Goal: Navigation & Orientation: Find specific page/section

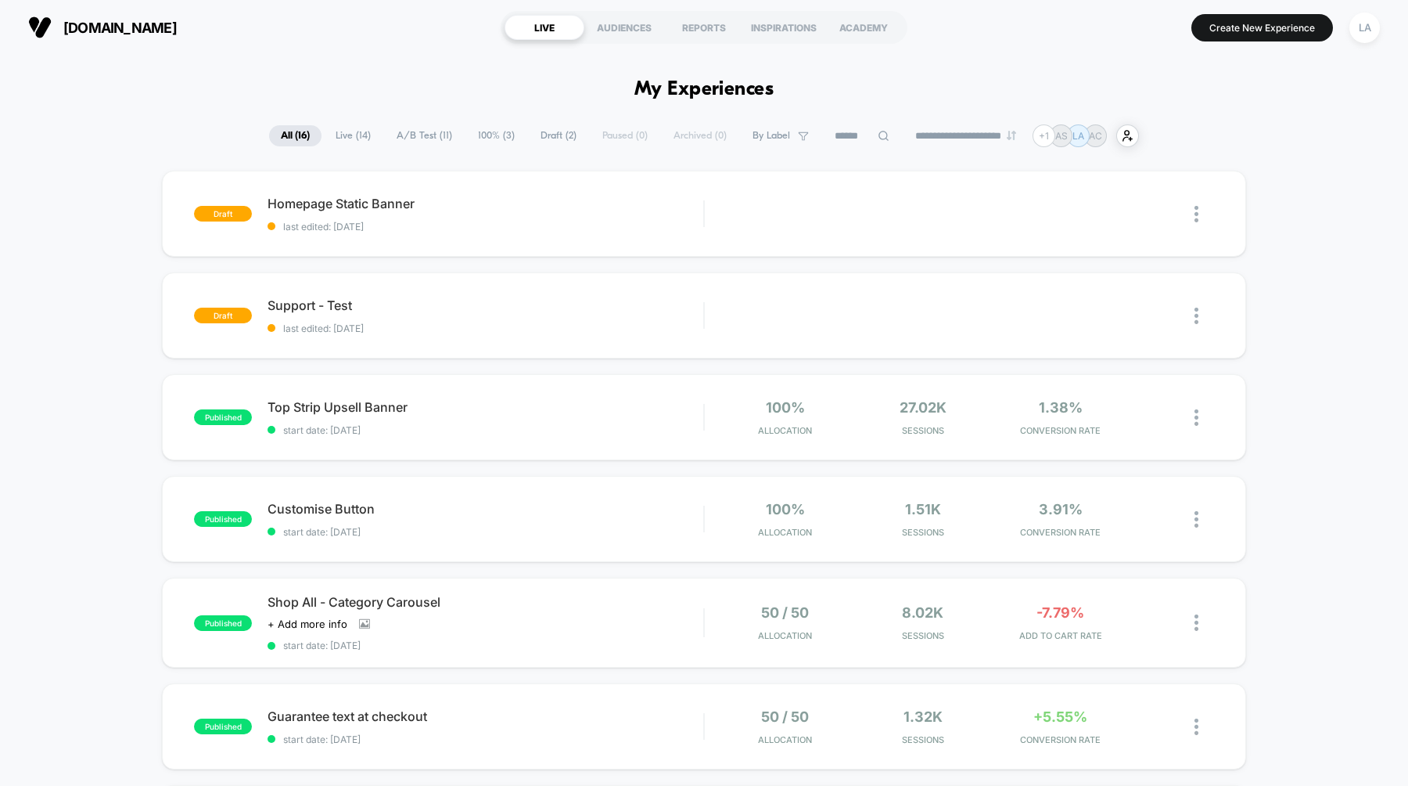
select select "*"
